Goal: Navigation & Orientation: Find specific page/section

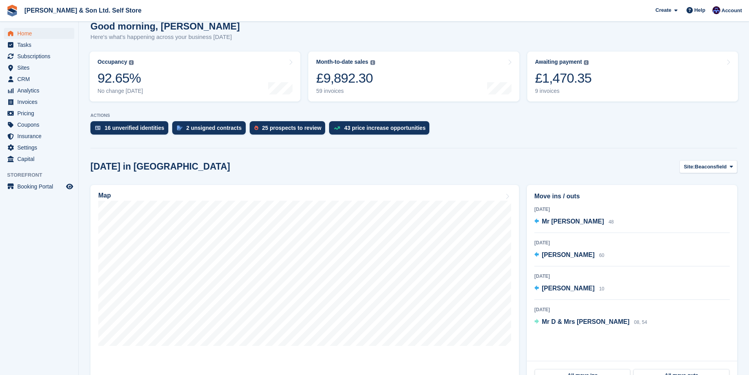
scroll to position [79, 0]
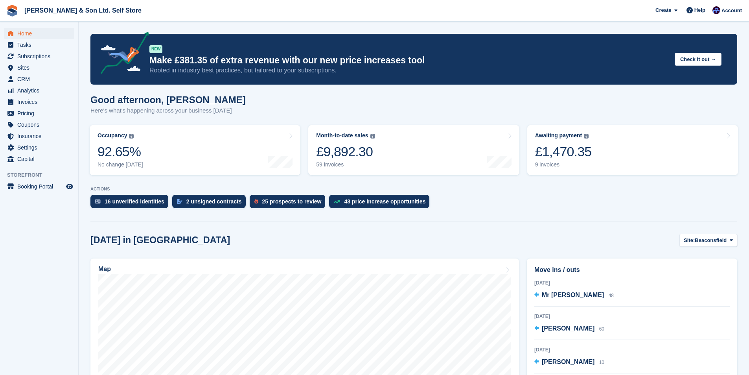
scroll to position [39, 0]
